Goal: Transaction & Acquisition: Book appointment/travel/reservation

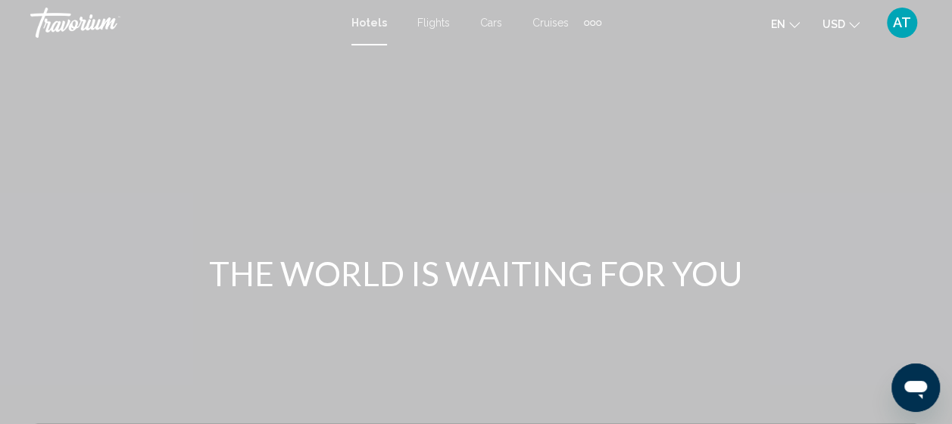
click at [492, 27] on span "Cars" at bounding box center [491, 23] width 22 height 12
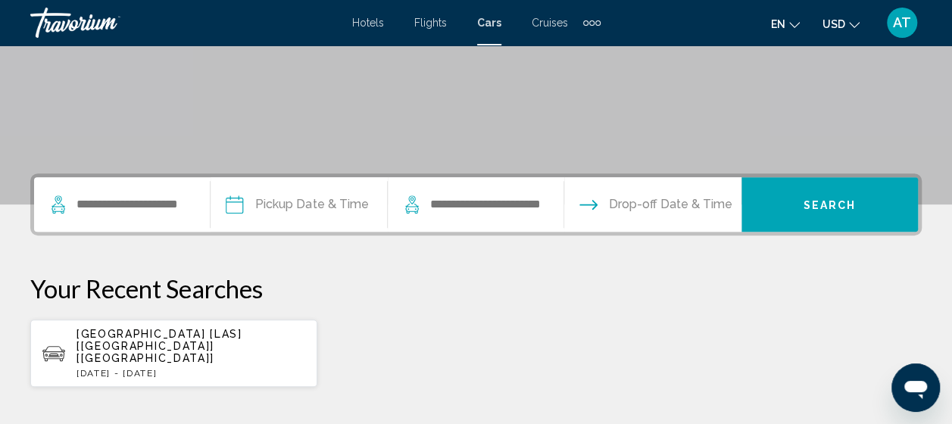
scroll to position [252, 0]
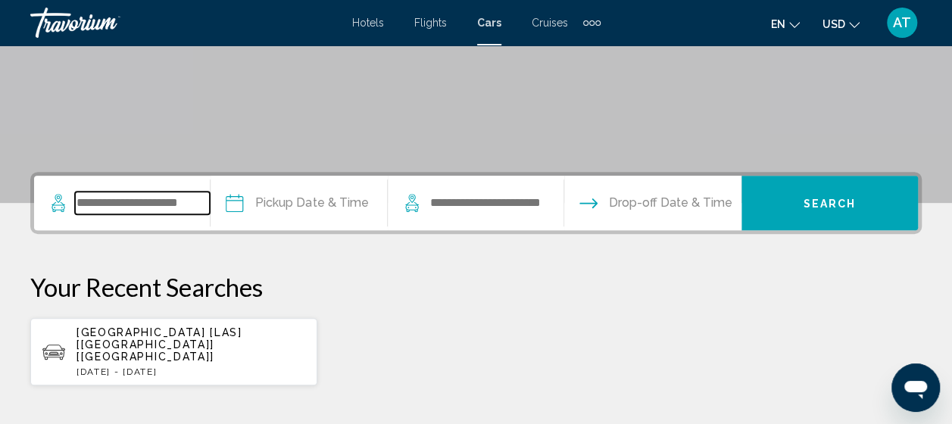
click at [179, 208] on input "Search widget" at bounding box center [142, 203] width 135 height 23
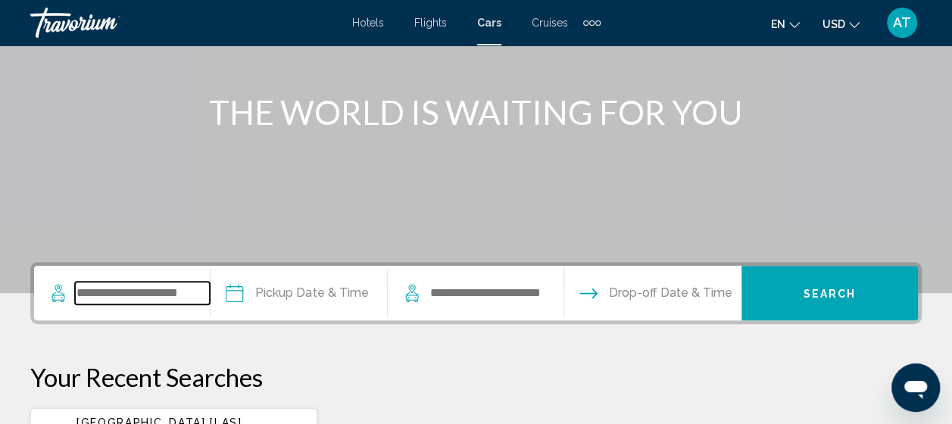
scroll to position [155, 0]
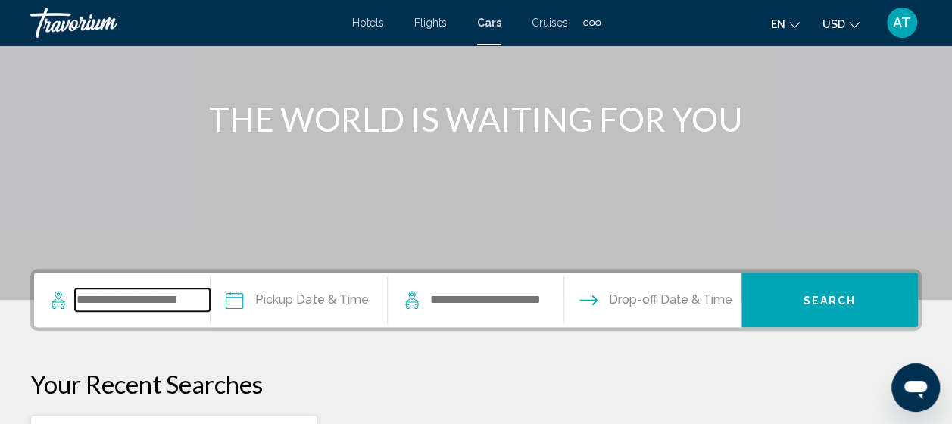
click at [183, 295] on input "Search widget" at bounding box center [142, 300] width 135 height 23
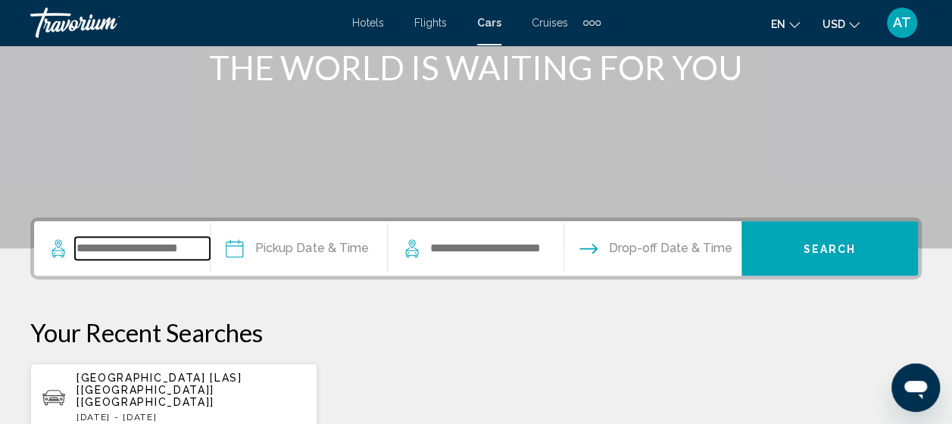
scroll to position [374, 0]
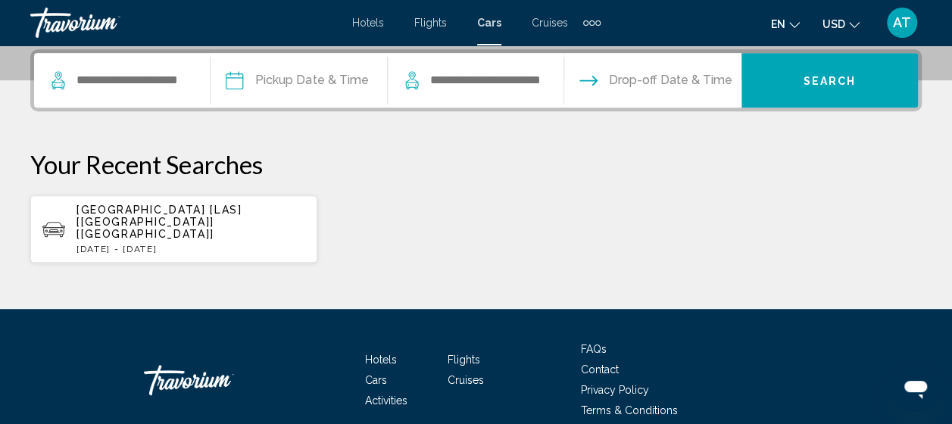
click at [213, 244] on p "[DATE] - [DATE]" at bounding box center [191, 249] width 229 height 11
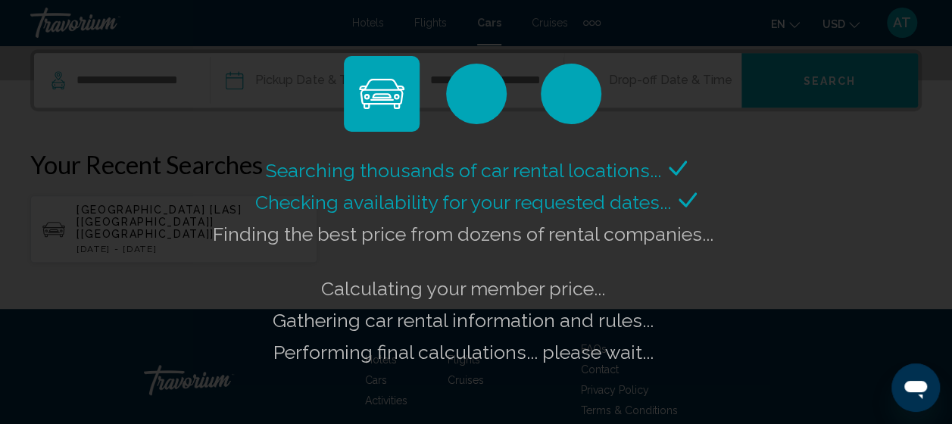
click at [691, 239] on span "Finding the best price from dozens of rental companies..." at bounding box center [463, 234] width 501 height 23
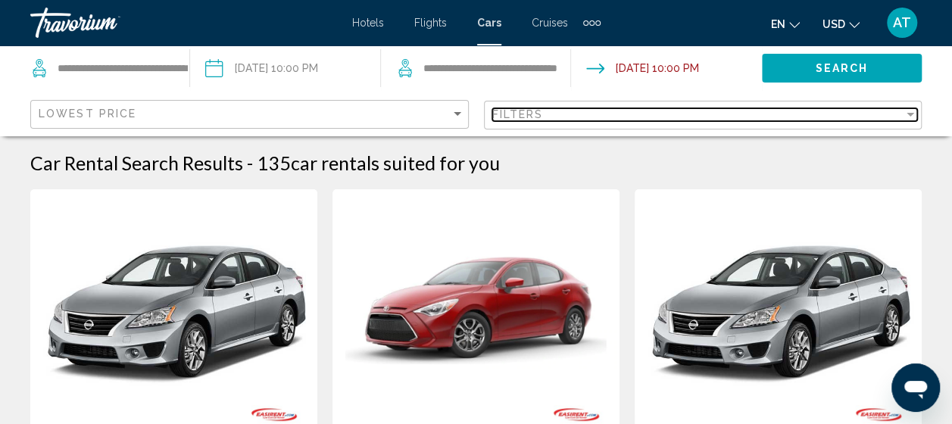
click at [724, 113] on div "Filters" at bounding box center [698, 114] width 412 height 12
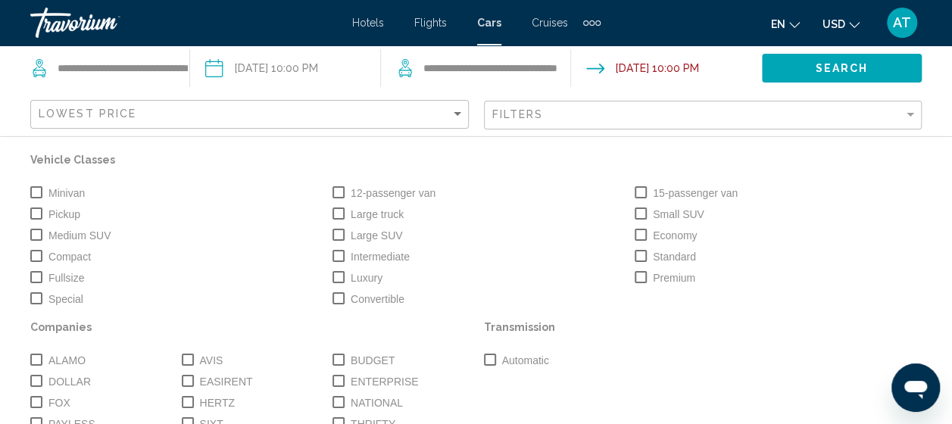
scroll to position [70, 0]
click at [58, 238] on span "Medium SUV" at bounding box center [79, 237] width 62 height 18
click at [341, 236] on label "Large SUV" at bounding box center [368, 237] width 70 height 18
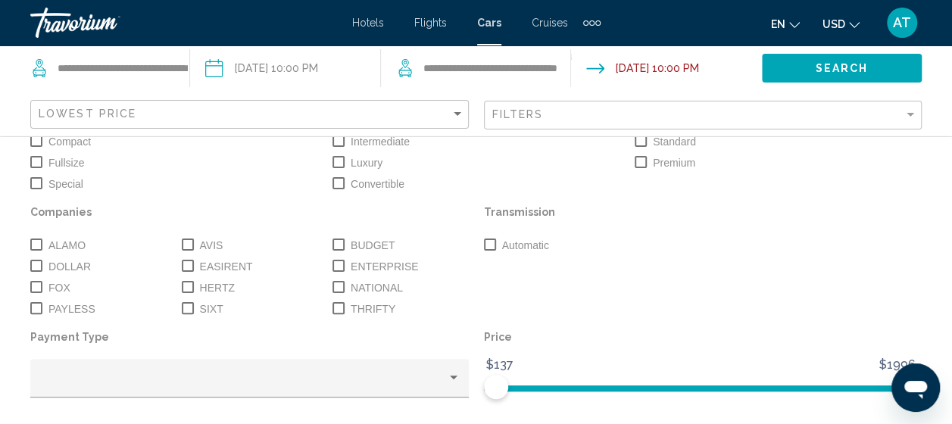
scroll to position [192, 0]
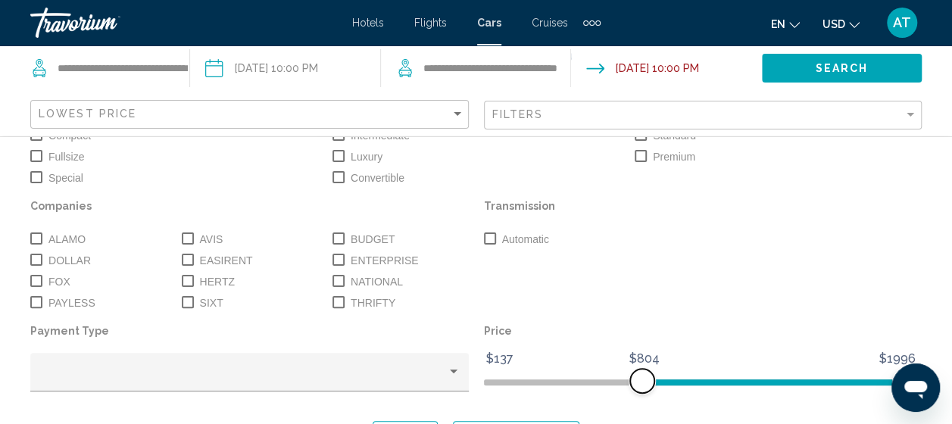
drag, startPoint x: 485, startPoint y: 380, endPoint x: 636, endPoint y: 383, distance: 151.6
click at [636, 383] on span "Search widget" at bounding box center [642, 381] width 24 height 24
drag, startPoint x: 633, startPoint y: 378, endPoint x: 614, endPoint y: 391, distance: 23.5
click at [614, 391] on span "Search widget" at bounding box center [620, 381] width 24 height 24
drag, startPoint x: 611, startPoint y: 380, endPoint x: 443, endPoint y: 394, distance: 168.8
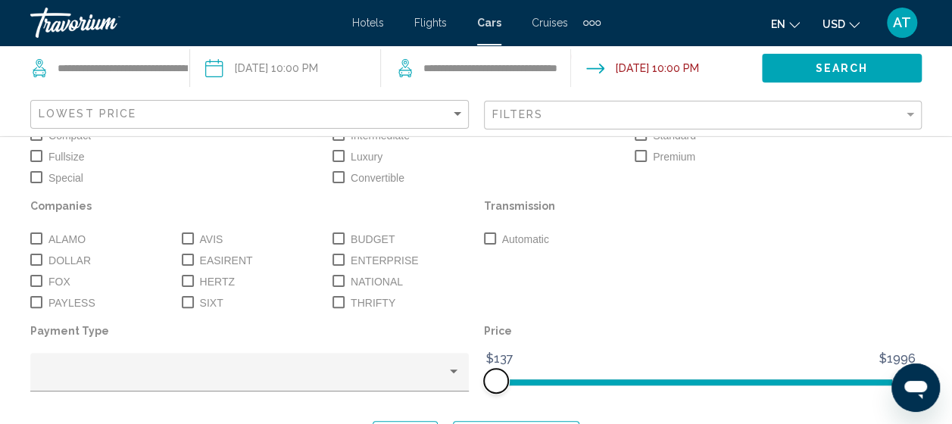
click at [443, 394] on div "Vehicle Classes Minivan 12-passenger van 15-passenger van Pickup Large truck Sm…" at bounding box center [476, 217] width 907 height 378
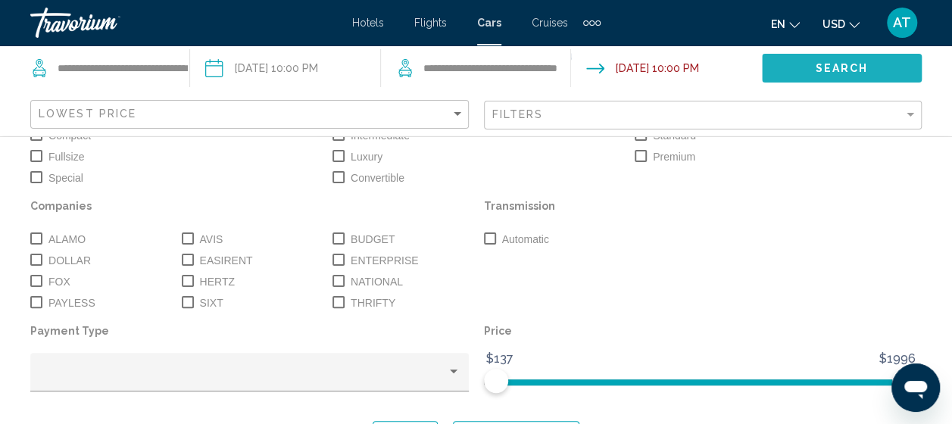
click at [865, 68] on span "Search" at bounding box center [841, 69] width 53 height 12
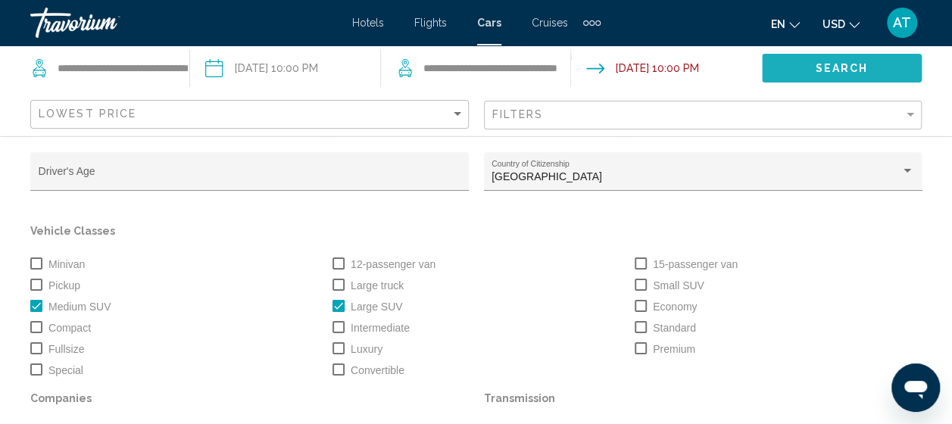
click at [777, 64] on button "Search" at bounding box center [842, 68] width 160 height 28
click at [833, 75] on button "Search" at bounding box center [842, 68] width 160 height 28
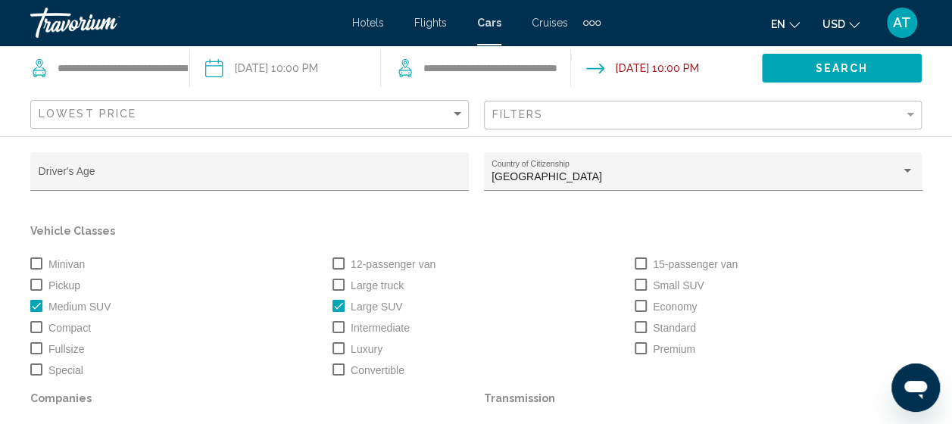
click at [832, 63] on span "Search" at bounding box center [841, 69] width 53 height 12
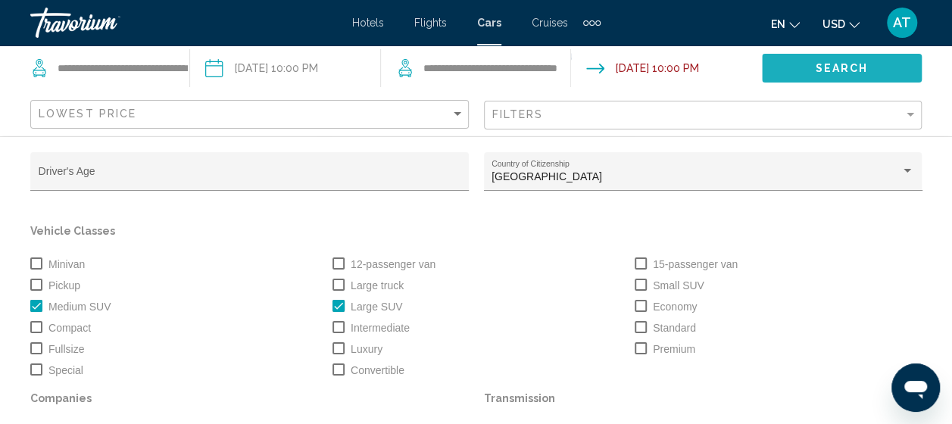
click at [832, 63] on span "Search" at bounding box center [841, 69] width 53 height 12
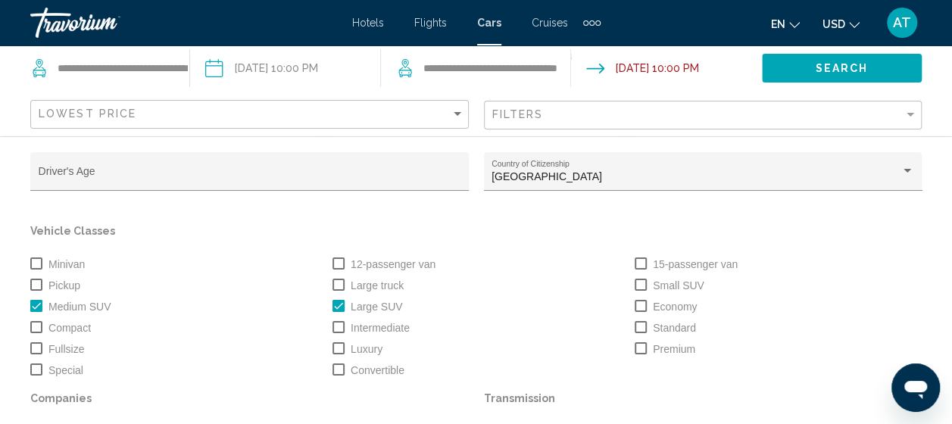
click at [832, 63] on span "Search" at bounding box center [841, 69] width 53 height 12
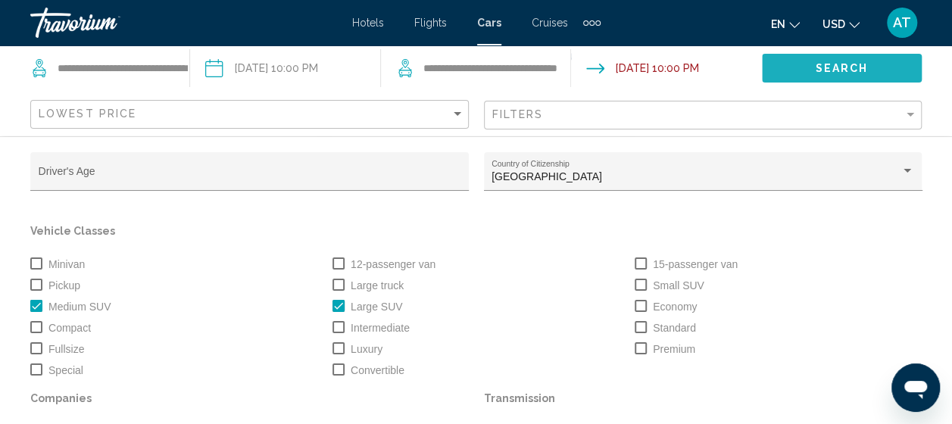
click at [832, 63] on span "Search" at bounding box center [841, 69] width 53 height 12
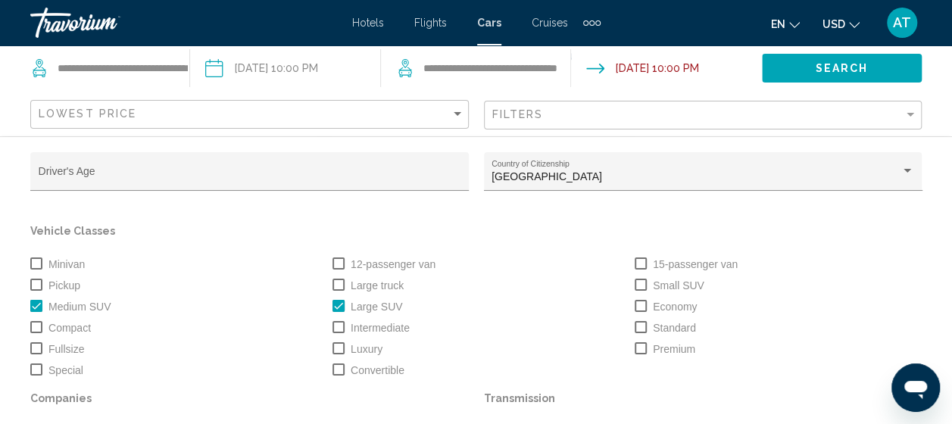
click at [832, 63] on span "Search" at bounding box center [841, 69] width 53 height 12
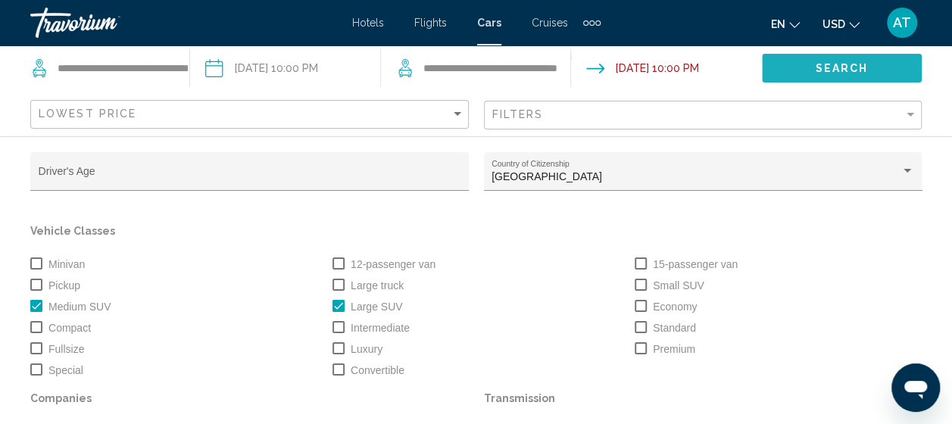
click at [832, 63] on span "Search" at bounding box center [841, 69] width 53 height 12
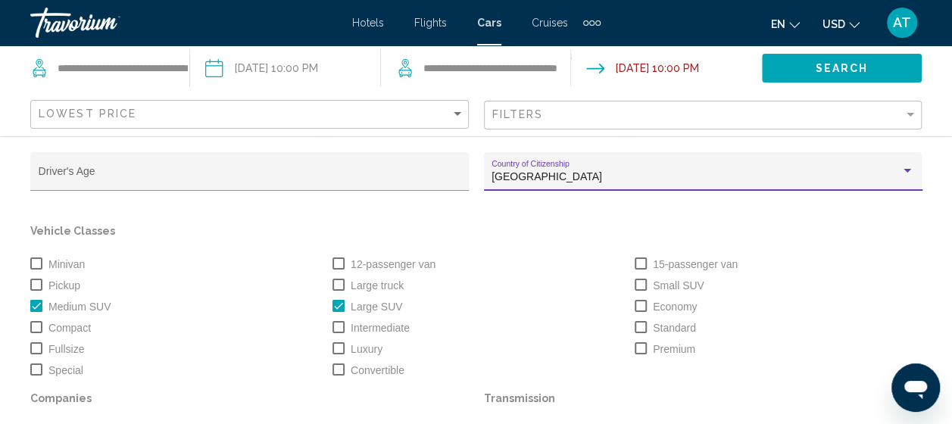
click at [743, 180] on div "[GEOGRAPHIC_DATA]" at bounding box center [696, 177] width 409 height 12
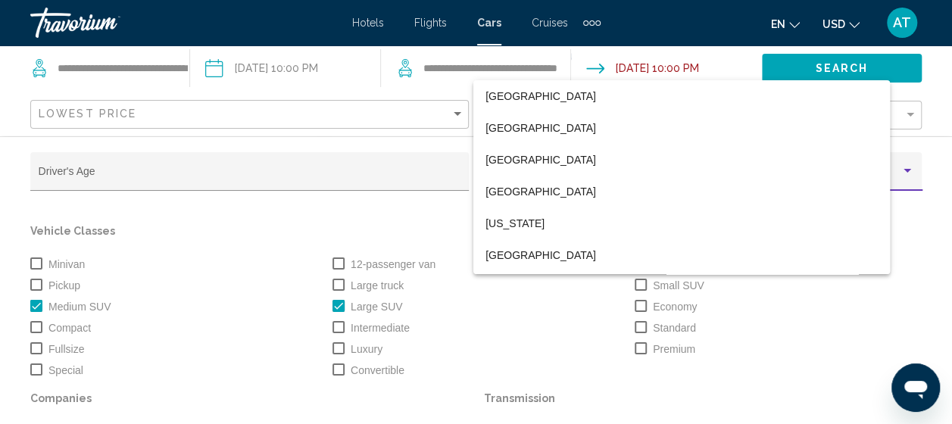
scroll to position [7620, 0]
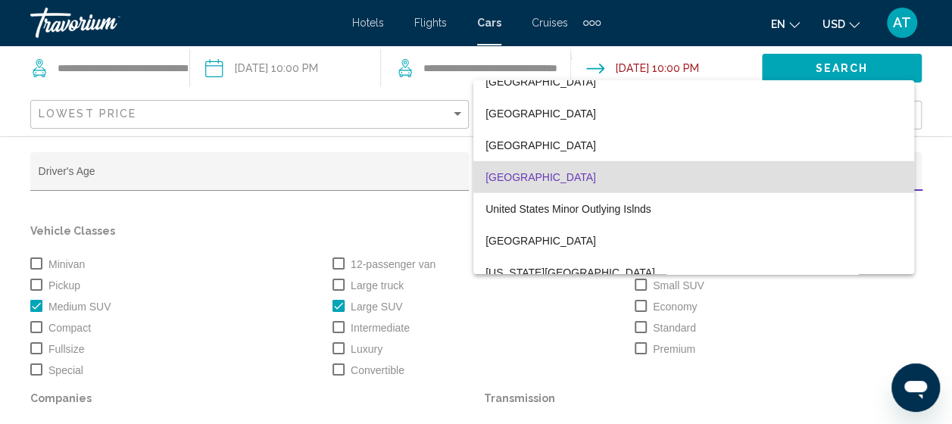
click at [743, 180] on span "[GEOGRAPHIC_DATA]" at bounding box center [694, 177] width 417 height 32
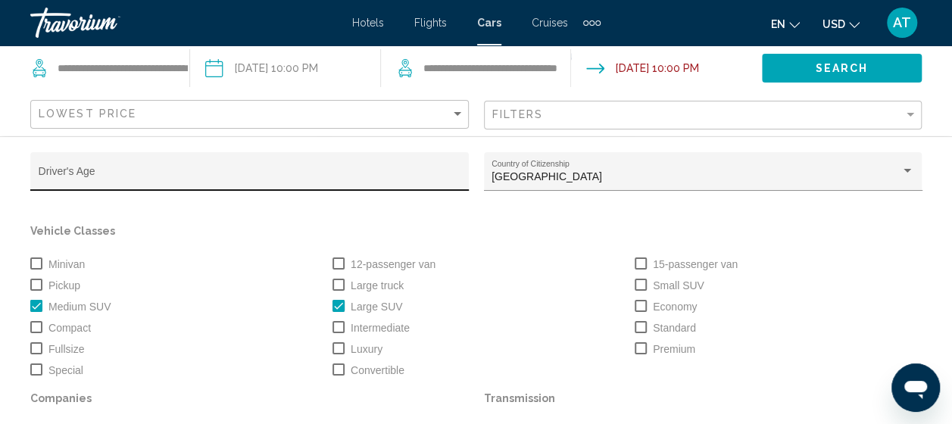
click at [357, 162] on div "Driver's Age" at bounding box center [250, 176] width 423 height 31
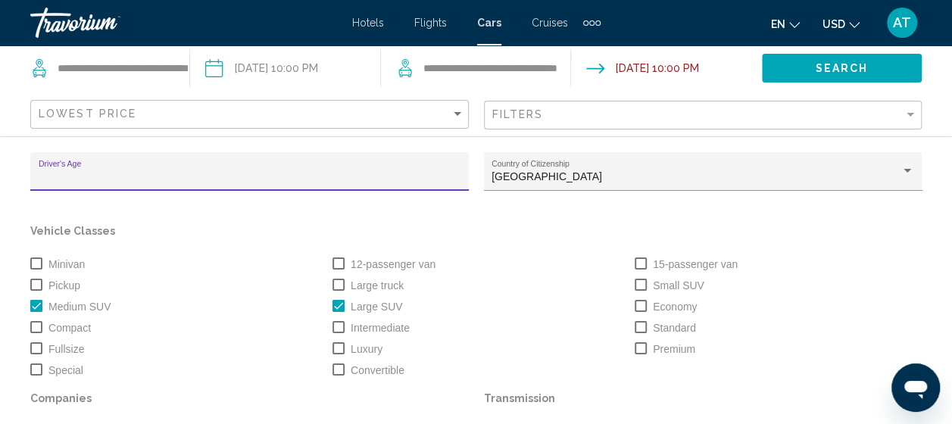
click at [357, 162] on div "Driver's Age" at bounding box center [250, 176] width 423 height 31
type input "**"
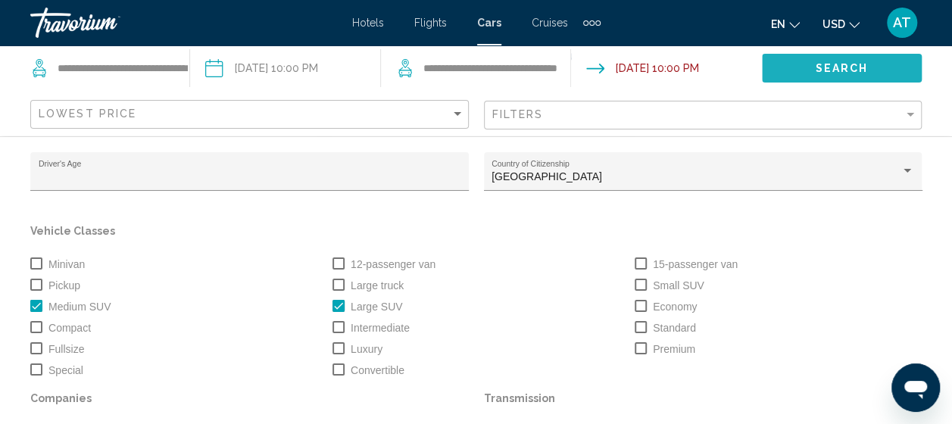
click at [841, 65] on span "Search" at bounding box center [841, 69] width 53 height 12
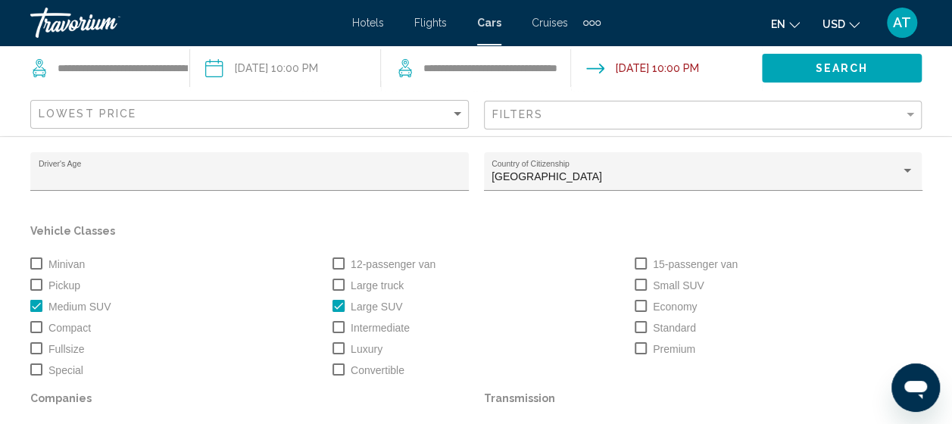
click at [841, 65] on span "Search" at bounding box center [841, 69] width 53 height 12
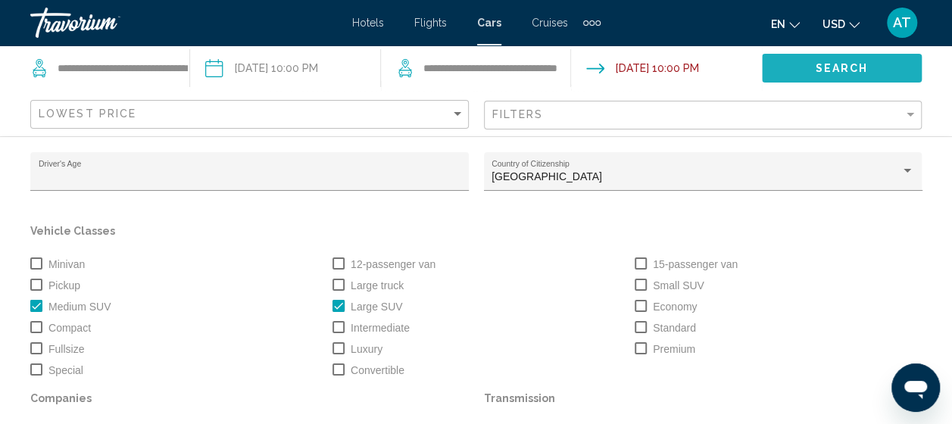
click at [841, 65] on span "Search" at bounding box center [841, 69] width 53 height 12
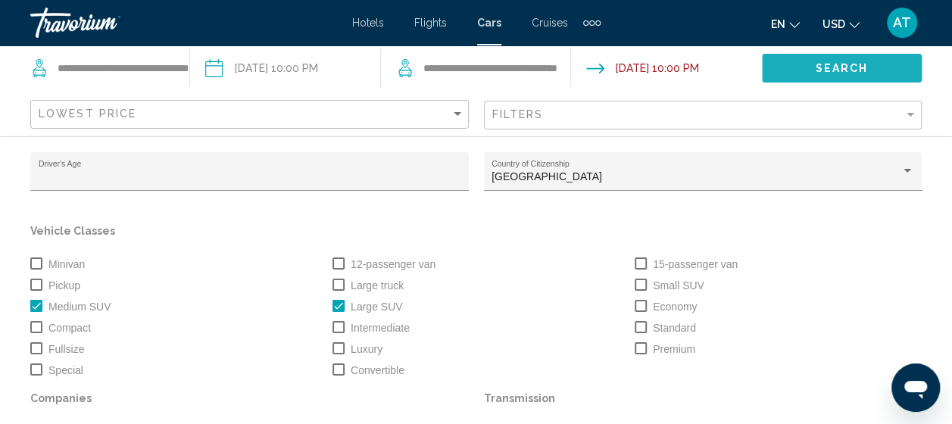
click at [841, 65] on span "Search" at bounding box center [841, 69] width 53 height 12
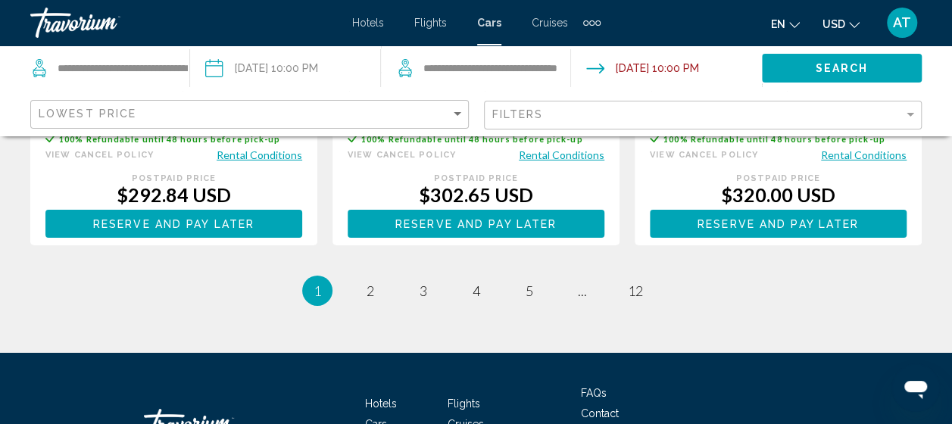
scroll to position [2369, 0]
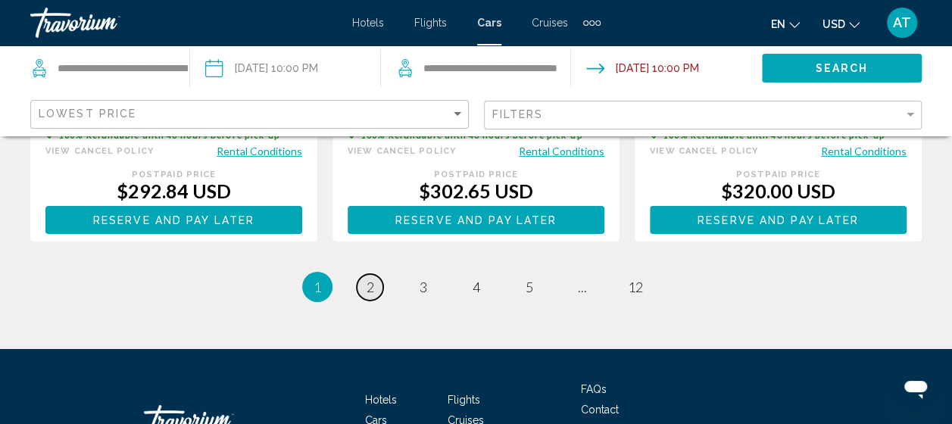
click at [367, 295] on span "2" at bounding box center [371, 287] width 8 height 17
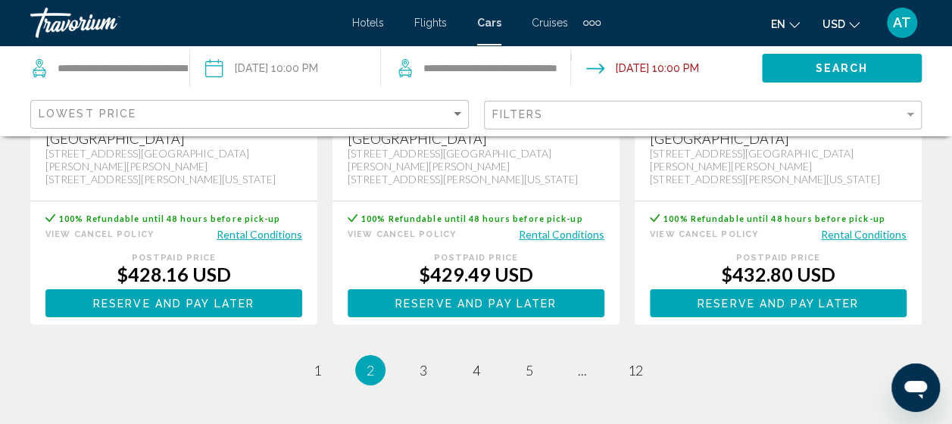
scroll to position [2509, 0]
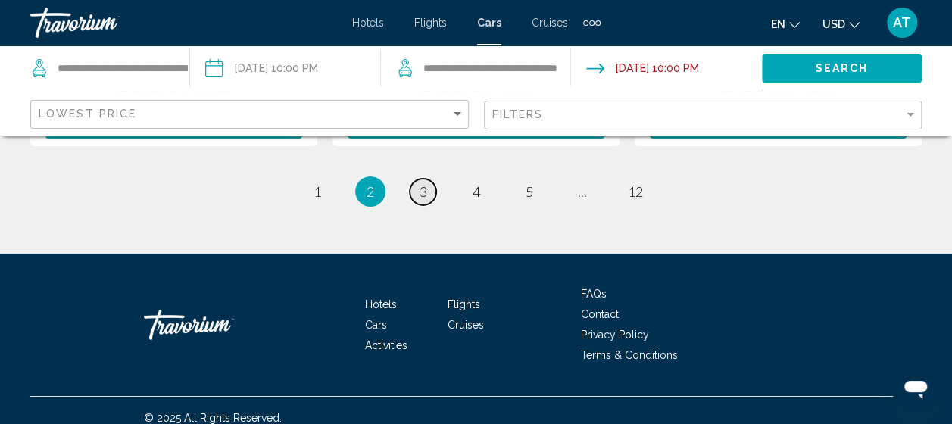
click at [424, 183] on span "3" at bounding box center [424, 191] width 8 height 17
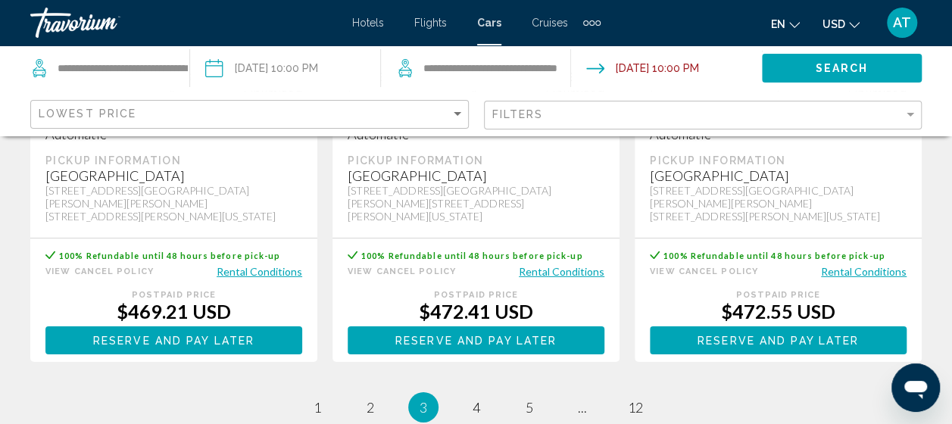
scroll to position [2509, 0]
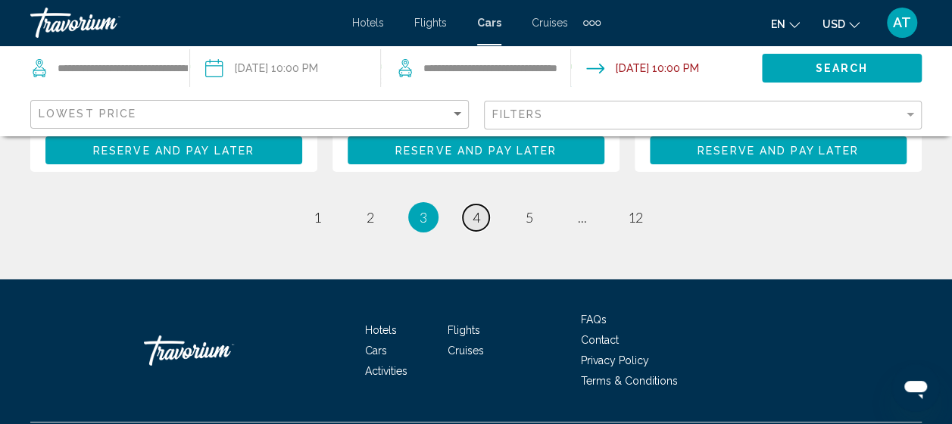
click at [478, 209] on span "4" at bounding box center [477, 217] width 8 height 17
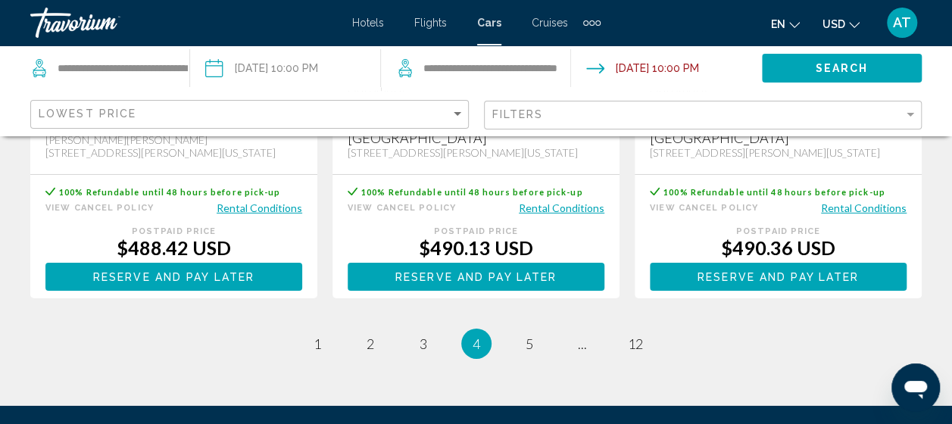
scroll to position [2334, 0]
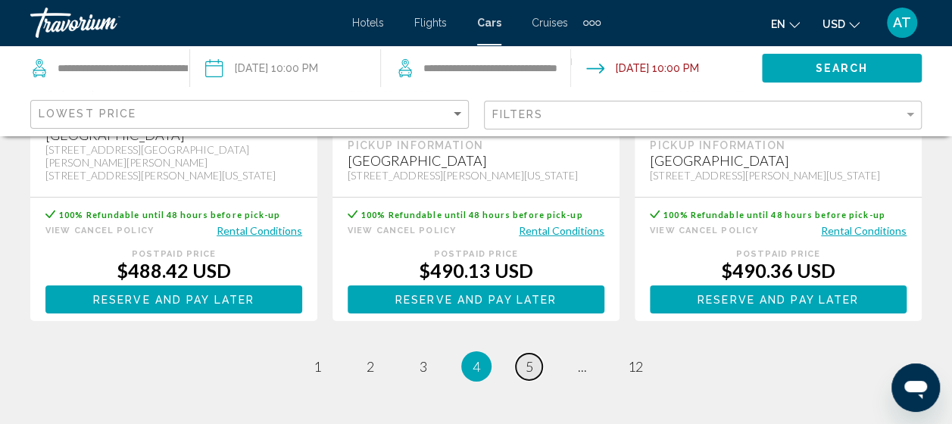
click at [533, 358] on span "5" at bounding box center [530, 366] width 8 height 17
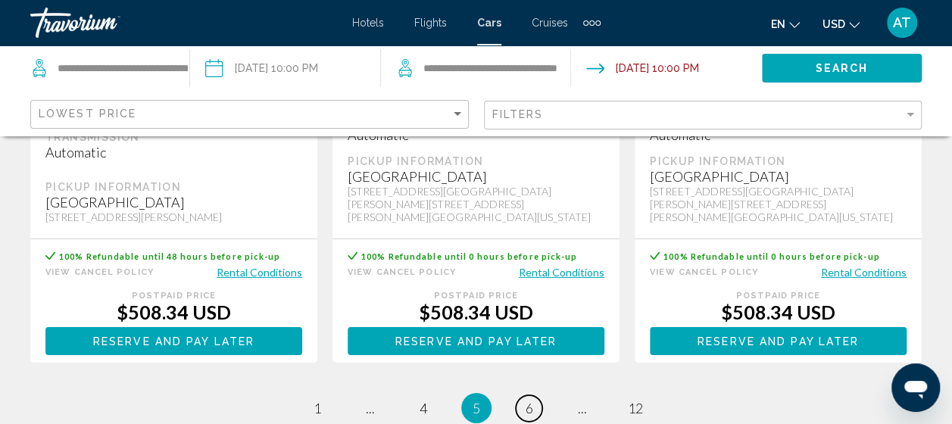
scroll to position [2297, 0]
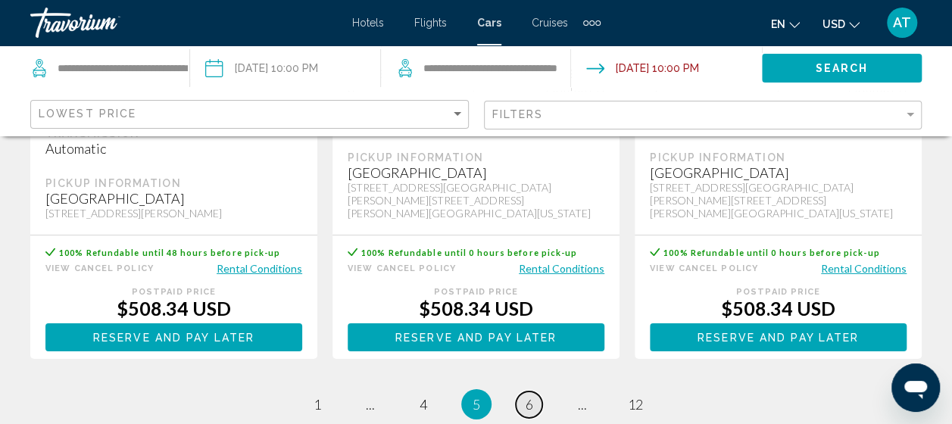
click at [528, 396] on span "6" at bounding box center [530, 404] width 8 height 17
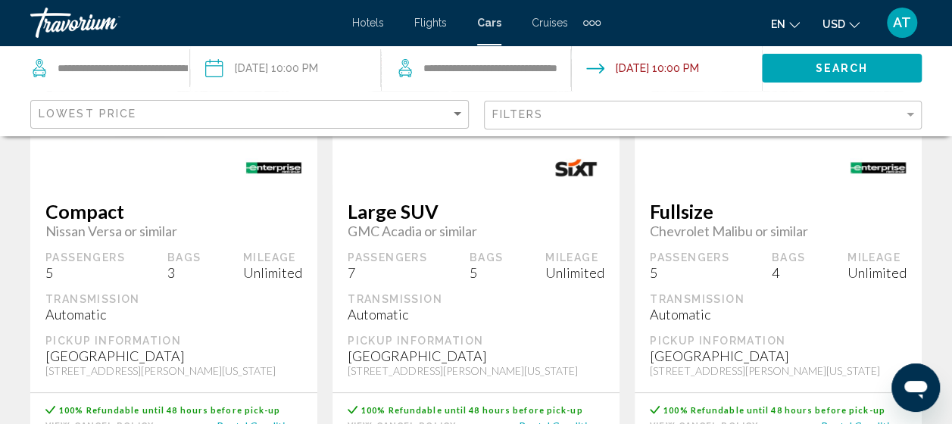
scroll to position [244, 0]
